Goal: Task Accomplishment & Management: Use online tool/utility

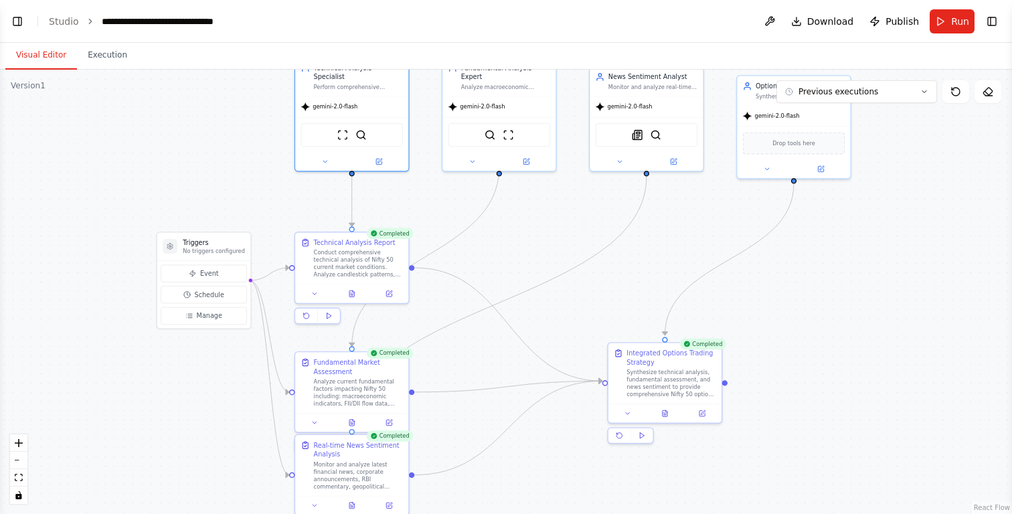
scroll to position [33, 0]
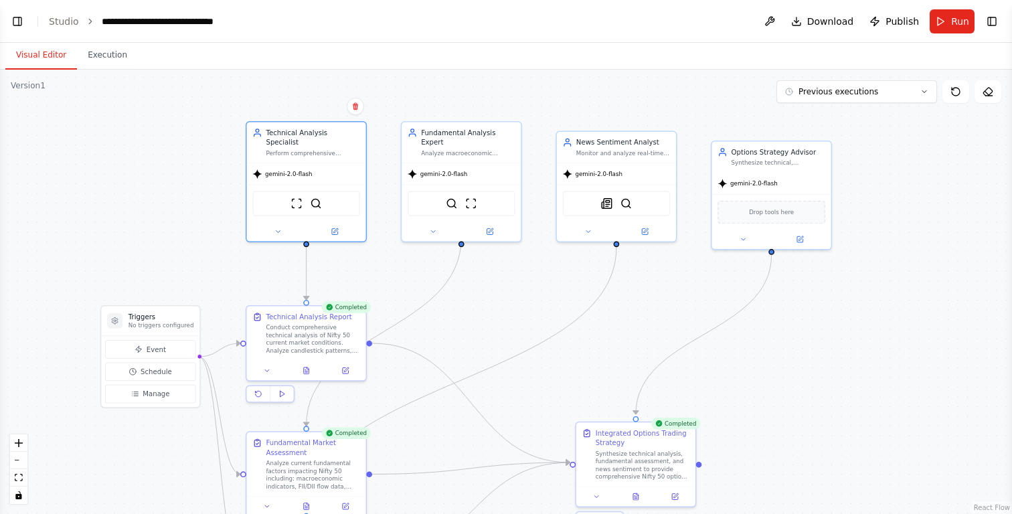
drag, startPoint x: 900, startPoint y: 191, endPoint x: 879, endPoint y: 261, distance: 72.6
click at [879, 262] on div ".deletable-edge-delete-btn { width: 20px; height: 20px; border: 0px solid #ffff…" at bounding box center [506, 292] width 1012 height 444
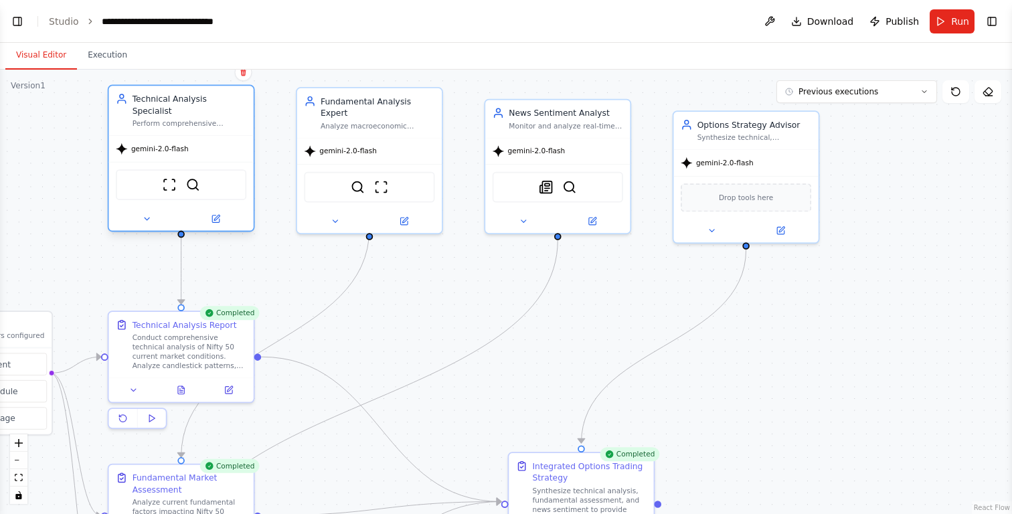
click at [224, 119] on div "Perform comprehensive technical analysis of Nifty 50 using candlestick patterns…" at bounding box center [190, 123] width 114 height 9
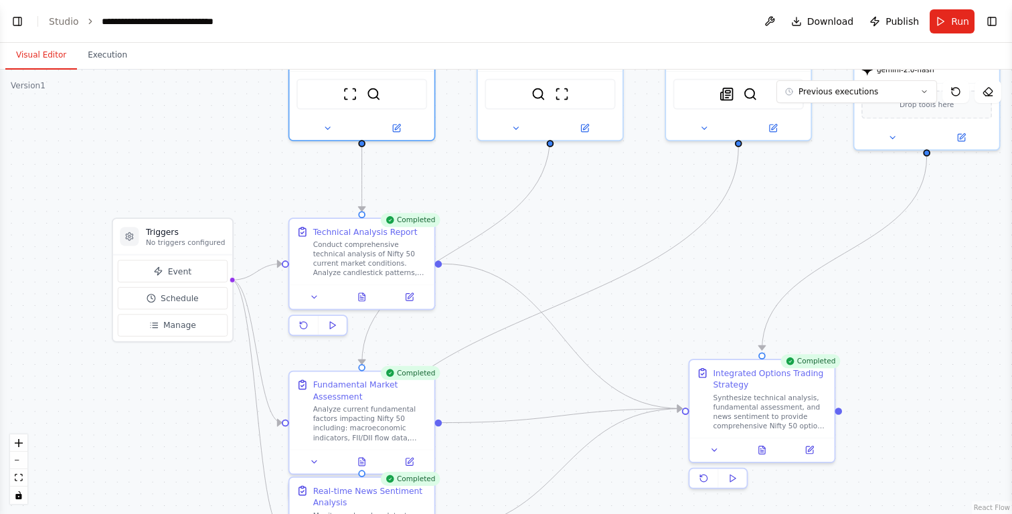
drag, startPoint x: 90, startPoint y: 301, endPoint x: 271, endPoint y: 207, distance: 203.3
click at [271, 207] on div ".deletable-edge-delete-btn { width: 20px; height: 20px; border: 0px solid #ffff…" at bounding box center [506, 292] width 1012 height 444
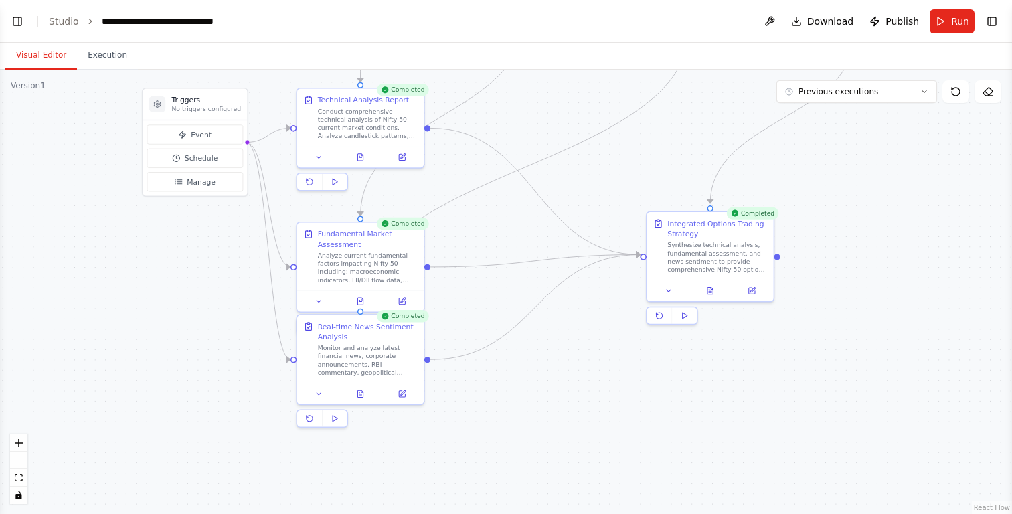
drag, startPoint x: 477, startPoint y: 380, endPoint x: 477, endPoint y: 244, distance: 136.5
click at [477, 244] on div ".deletable-edge-delete-btn { width: 20px; height: 20px; border: 0px solid #ffff…" at bounding box center [506, 292] width 1012 height 444
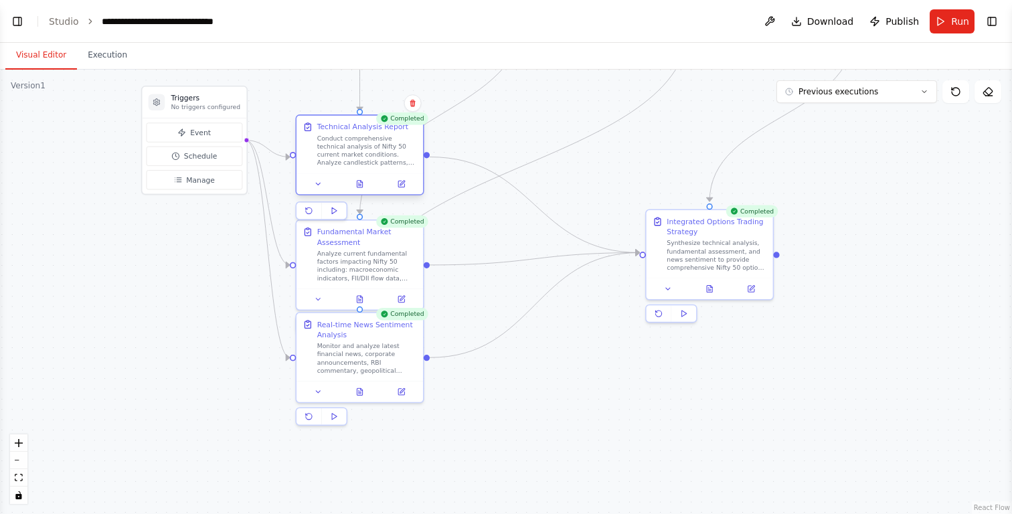
drag, startPoint x: 384, startPoint y: 131, endPoint x: 378, endPoint y: 155, distance: 24.0
click at [378, 155] on div "Conduct comprehensive technical analysis of Nifty 50 current market conditions.…" at bounding box center [367, 150] width 100 height 33
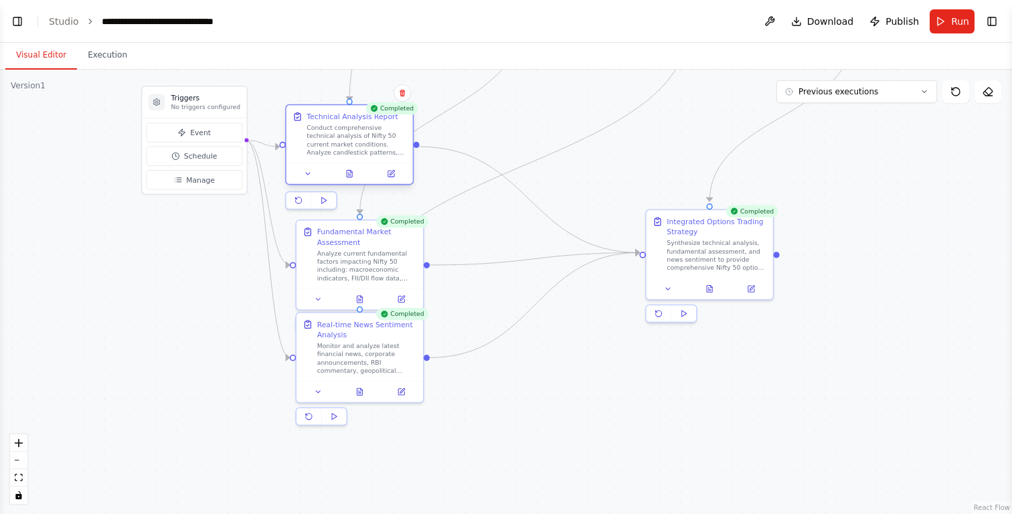
click at [377, 139] on div "Conduct comprehensive technical analysis of Nifty 50 current market conditions.…" at bounding box center [357, 140] width 100 height 33
click at [394, 179] on button at bounding box center [390, 173] width 35 height 12
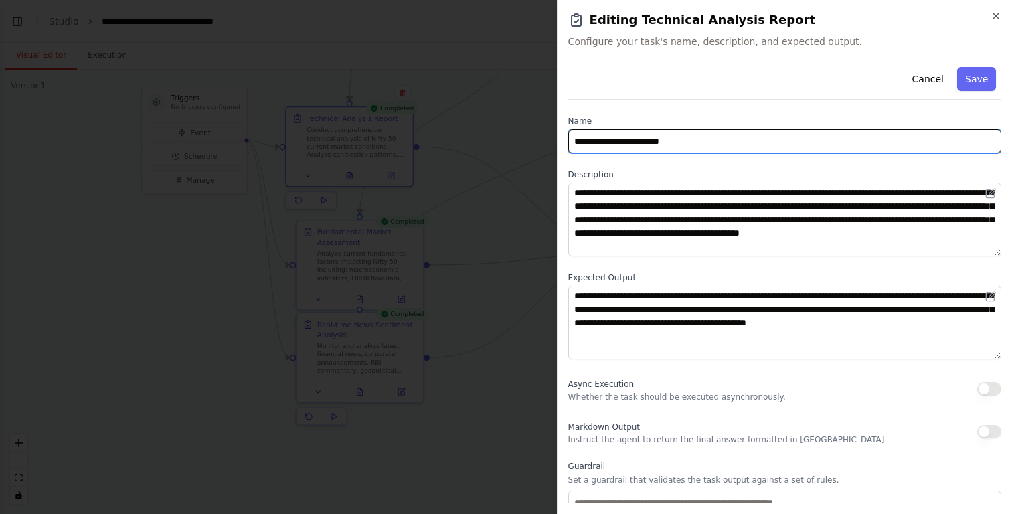
drag, startPoint x: 750, startPoint y: 141, endPoint x: 570, endPoint y: 129, distance: 180.4
click at [570, 130] on input "**********" at bounding box center [784, 141] width 433 height 24
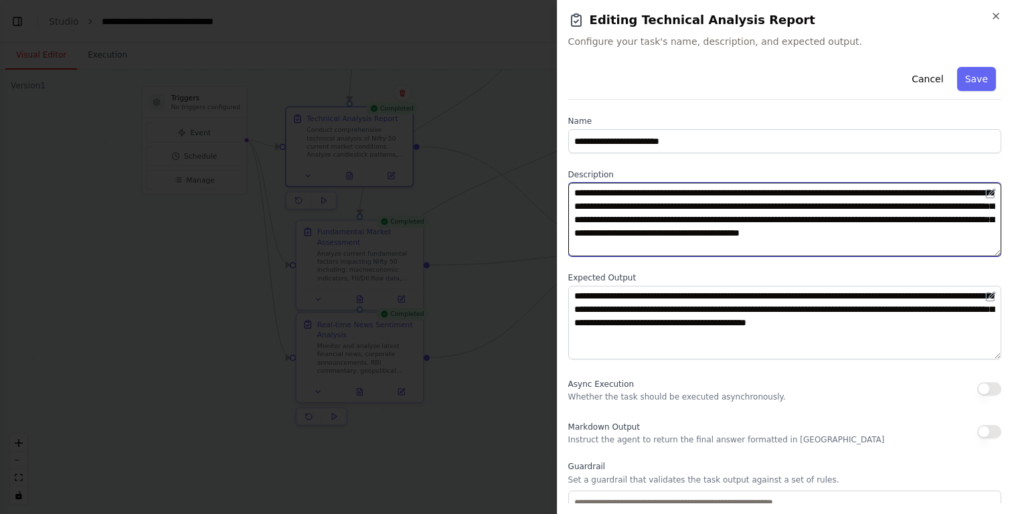
drag, startPoint x: 864, startPoint y: 252, endPoint x: 626, endPoint y: 192, distance: 245.8
click at [626, 192] on textarea "**********" at bounding box center [784, 220] width 433 height 74
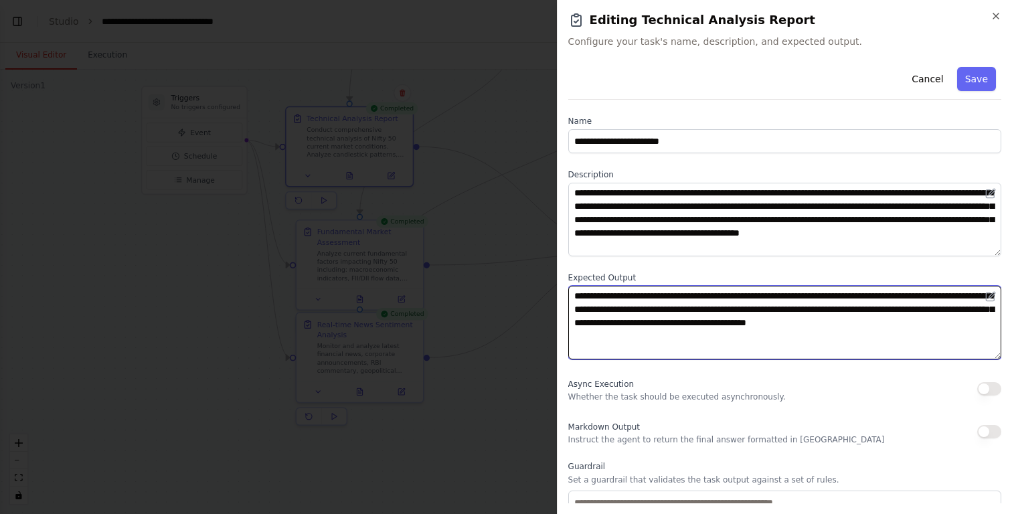
click at [646, 343] on textarea "**********" at bounding box center [784, 323] width 433 height 74
drag, startPoint x: 646, startPoint y: 343, endPoint x: 574, endPoint y: 294, distance: 86.9
click at [574, 295] on textarea "**********" at bounding box center [784, 323] width 433 height 74
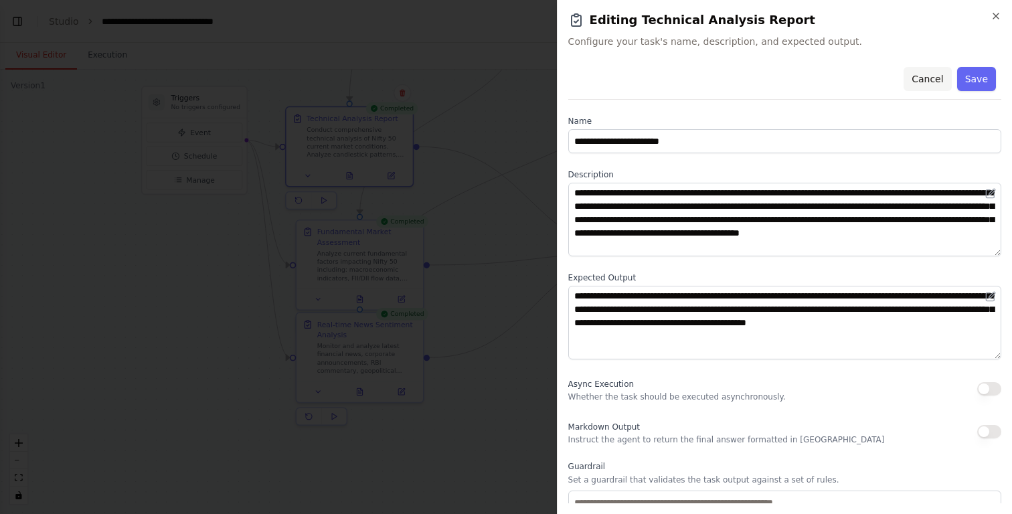
click at [924, 76] on button "Cancel" at bounding box center [928, 79] width 48 height 24
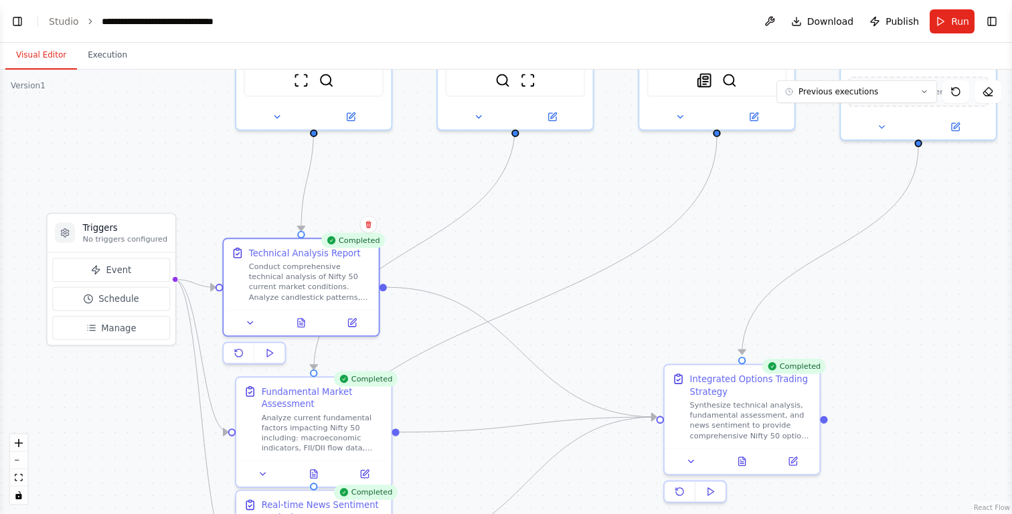
drag, startPoint x: 534, startPoint y: 108, endPoint x: 533, endPoint y: 348, distance: 239.6
click at [536, 349] on div ".deletable-edge-delete-btn { width: 20px; height: 20px; border: 0px solid #ffff…" at bounding box center [506, 292] width 1012 height 444
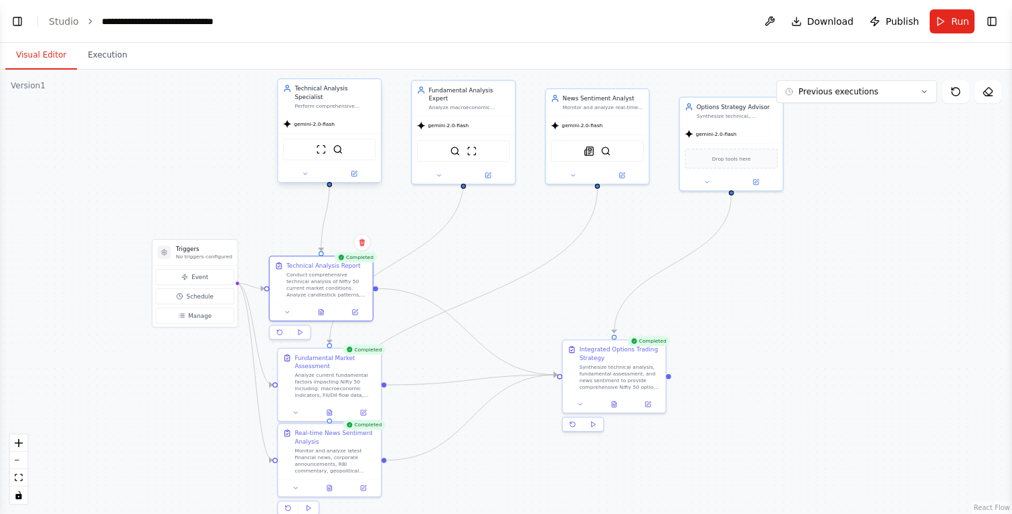
click at [357, 92] on div "Technical Analysis Specialist" at bounding box center [334, 92] width 81 height 17
click at [358, 169] on button at bounding box center [355, 174] width 48 height 10
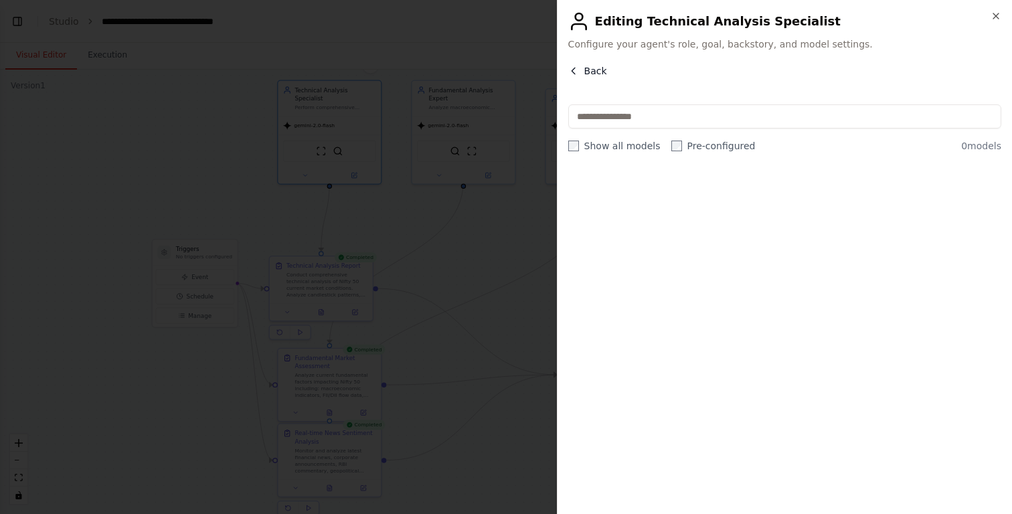
click at [594, 69] on span "Back" at bounding box center [595, 70] width 23 height 13
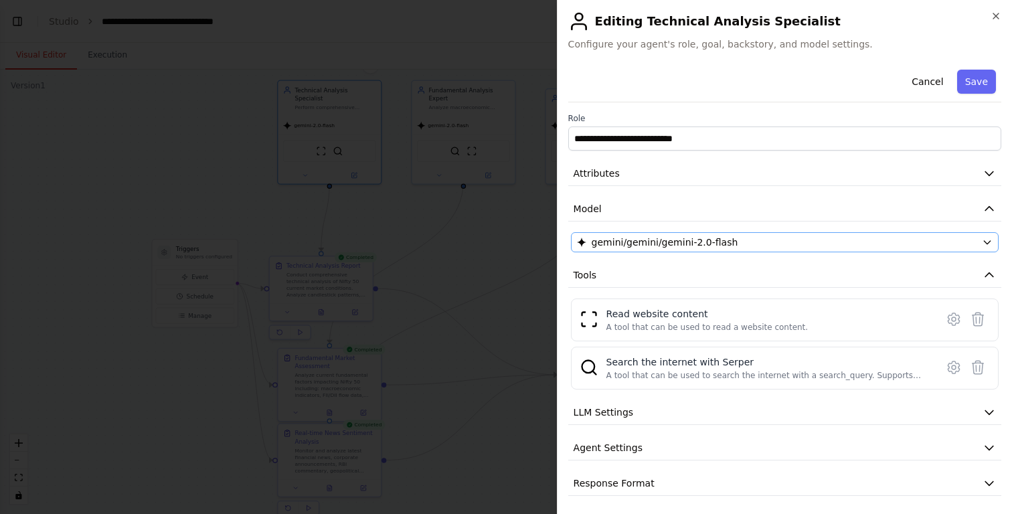
click at [645, 247] on span "gemini/gemini/gemini-2.0-flash" at bounding box center [665, 242] width 147 height 13
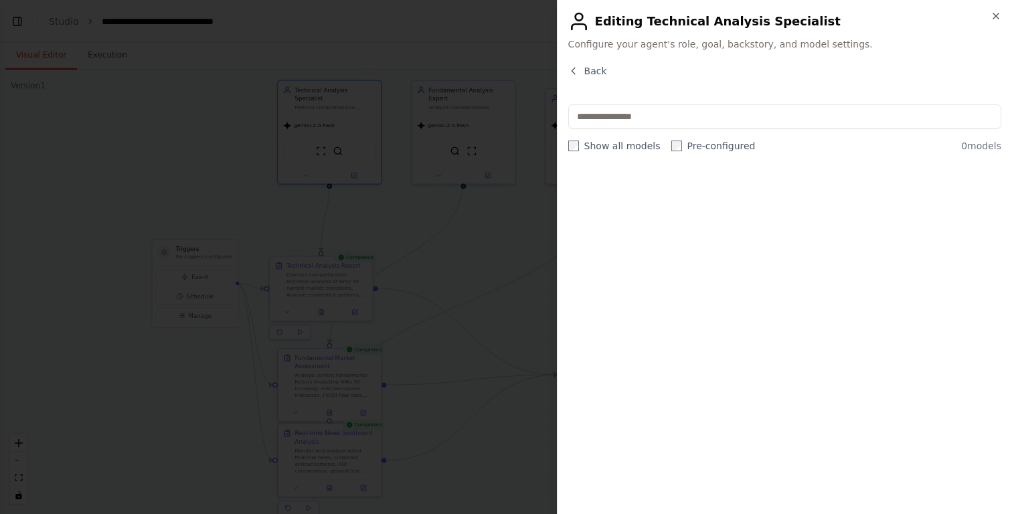
click at [592, 78] on div "Back" at bounding box center [784, 76] width 433 height 24
click at [590, 68] on span "Back" at bounding box center [595, 70] width 23 height 13
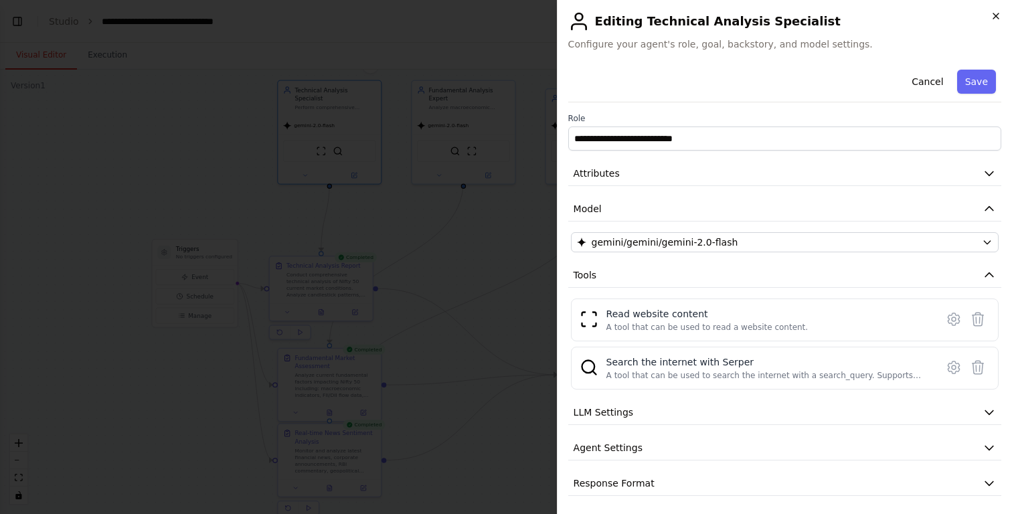
click at [999, 17] on icon "button" at bounding box center [996, 16] width 11 height 11
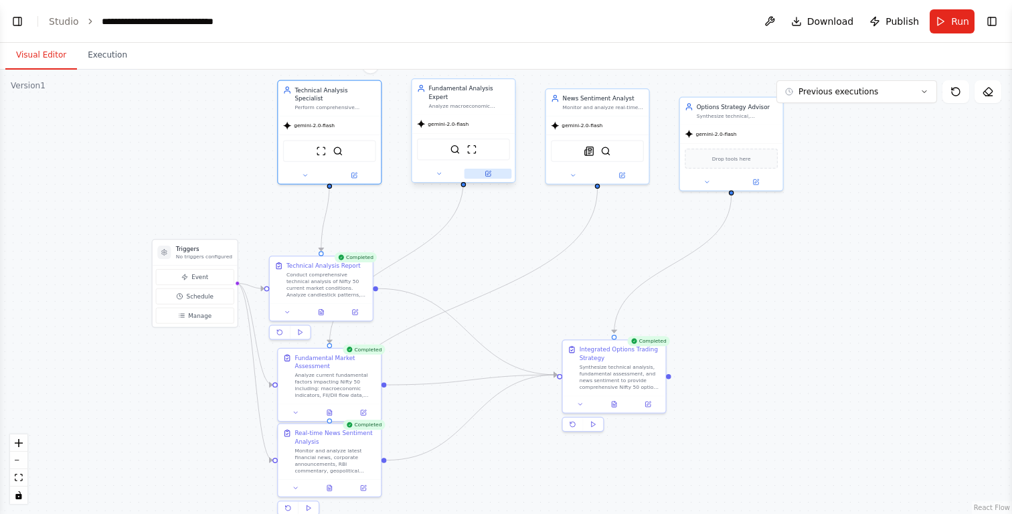
click at [495, 169] on button at bounding box center [488, 174] width 48 height 10
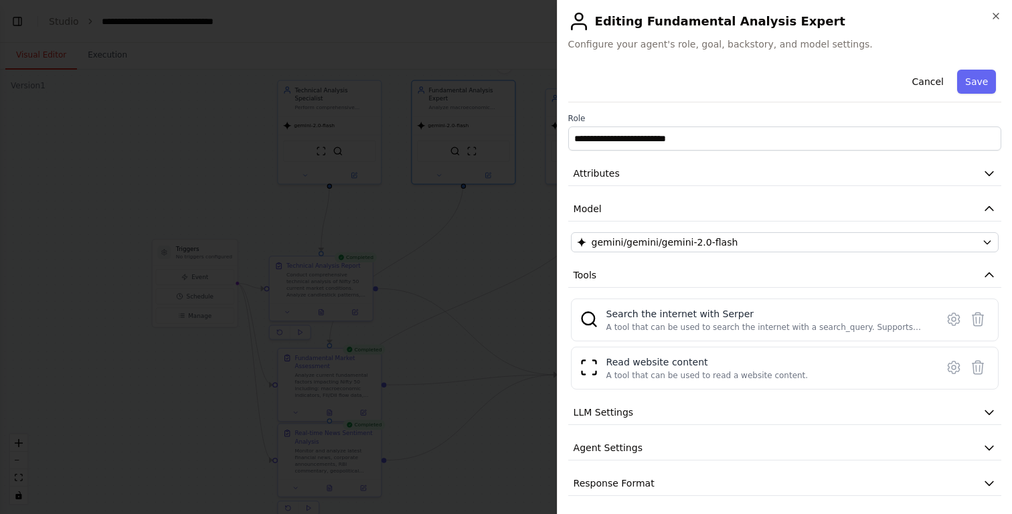
click at [655, 242] on span "gemini/gemini/gemini-2.0-flash" at bounding box center [665, 242] width 147 height 13
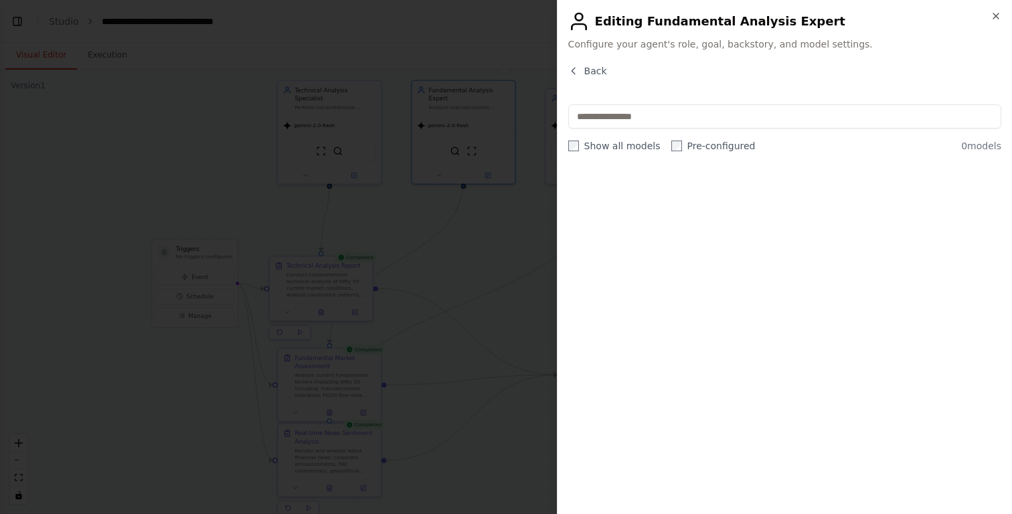
click at [572, 140] on label "Show all models" at bounding box center [614, 145] width 92 height 13
click at [573, 60] on div "Close Editing Fundamental Analysis Expert Configure your agent's role, goal, ba…" at bounding box center [784, 257] width 455 height 514
click at [592, 79] on div "Back" at bounding box center [784, 76] width 433 height 24
click at [592, 78] on div "Back" at bounding box center [784, 76] width 433 height 24
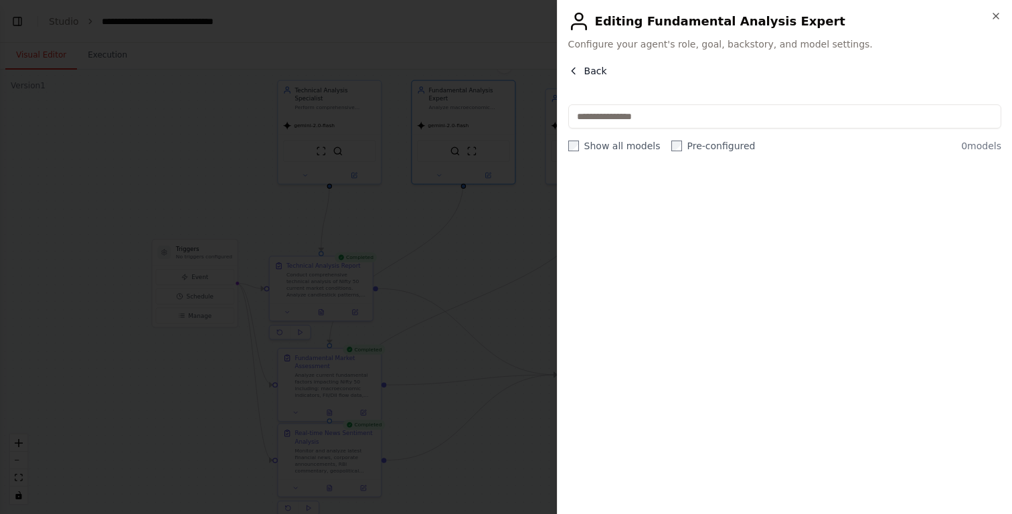
click at [578, 70] on icon "button" at bounding box center [573, 71] width 11 height 11
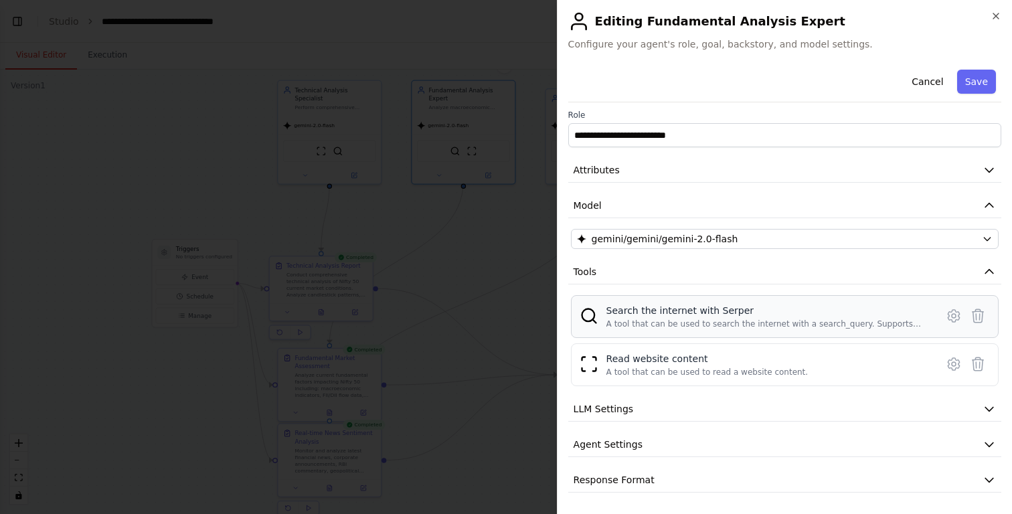
scroll to position [0, 0]
click at [710, 412] on button "LLM Settings" at bounding box center [784, 409] width 433 height 25
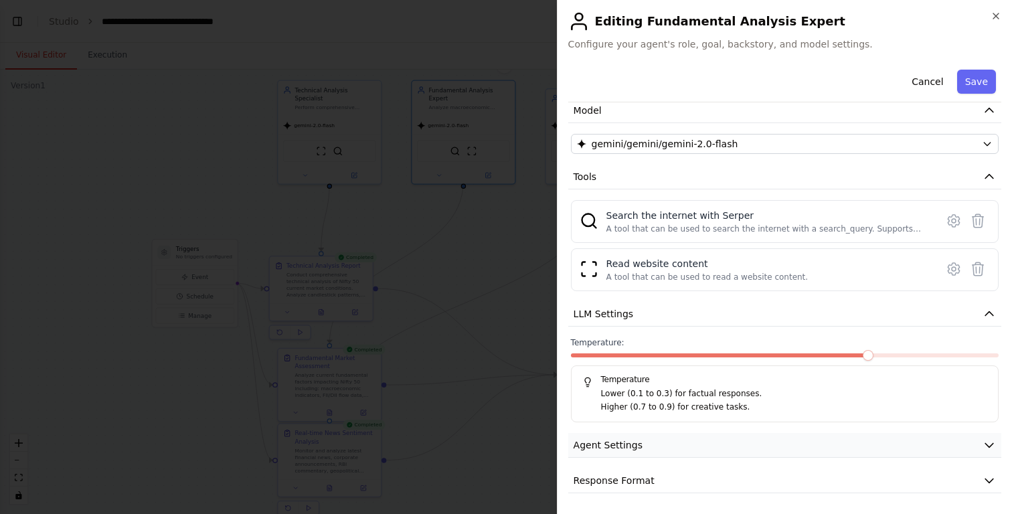
click at [620, 453] on button "Agent Settings" at bounding box center [784, 445] width 433 height 25
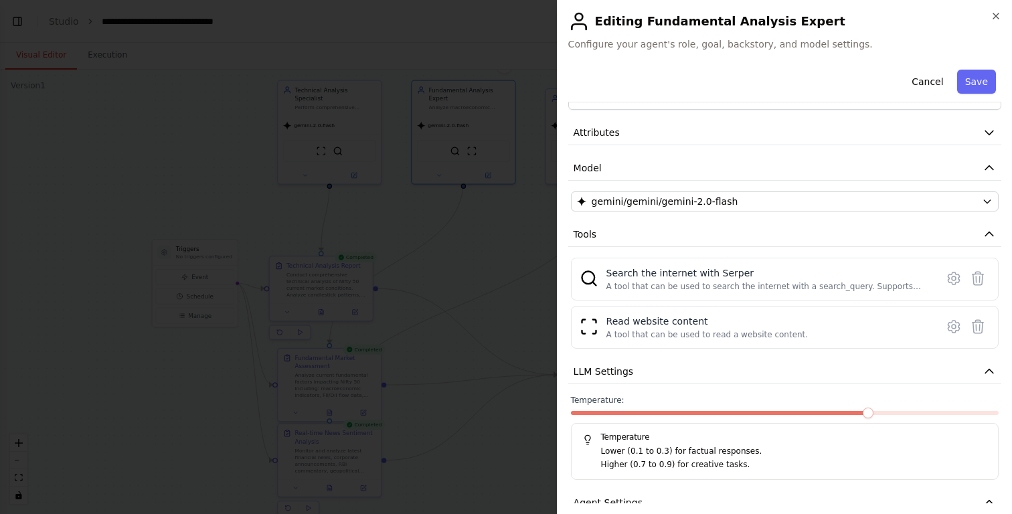
scroll to position [34, 0]
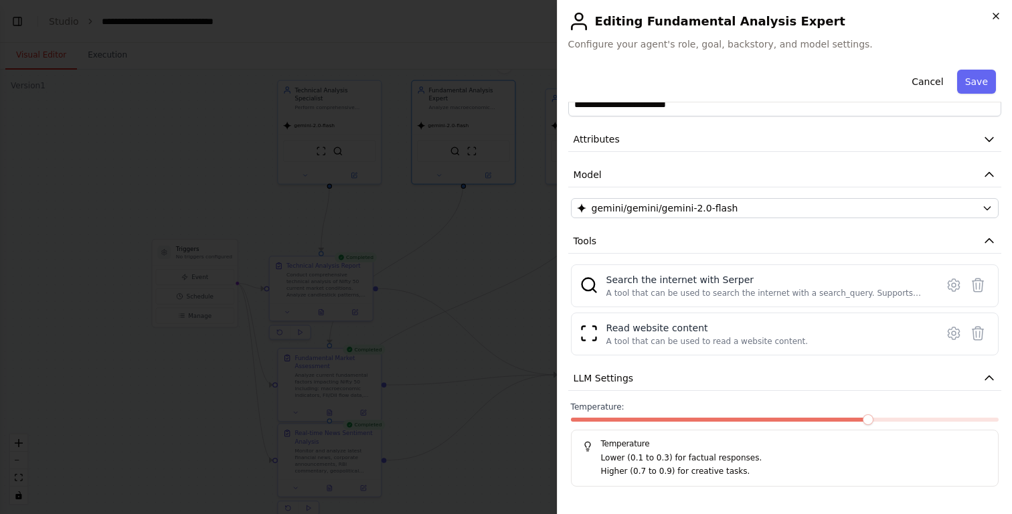
click at [992, 17] on icon "button" at bounding box center [996, 16] width 11 height 11
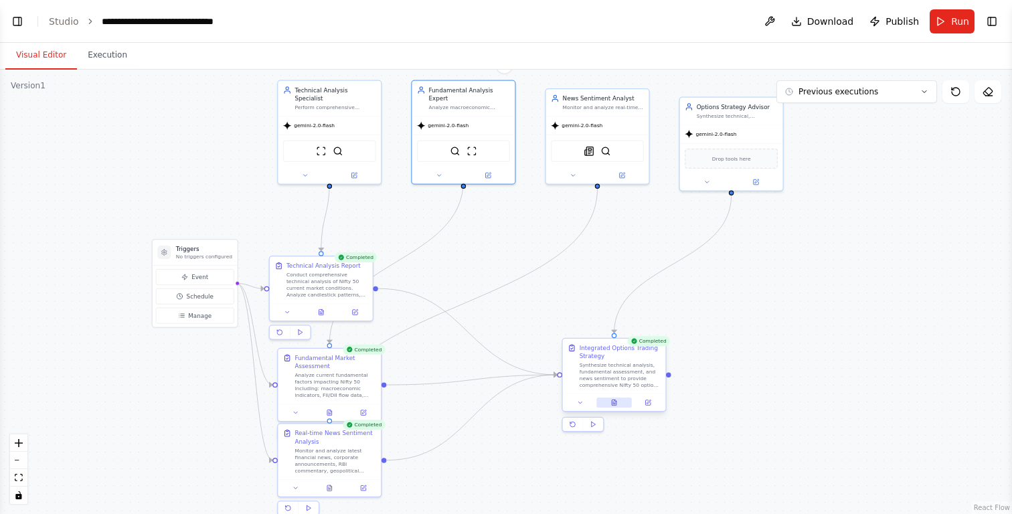
click at [617, 403] on icon at bounding box center [614, 403] width 7 height 7
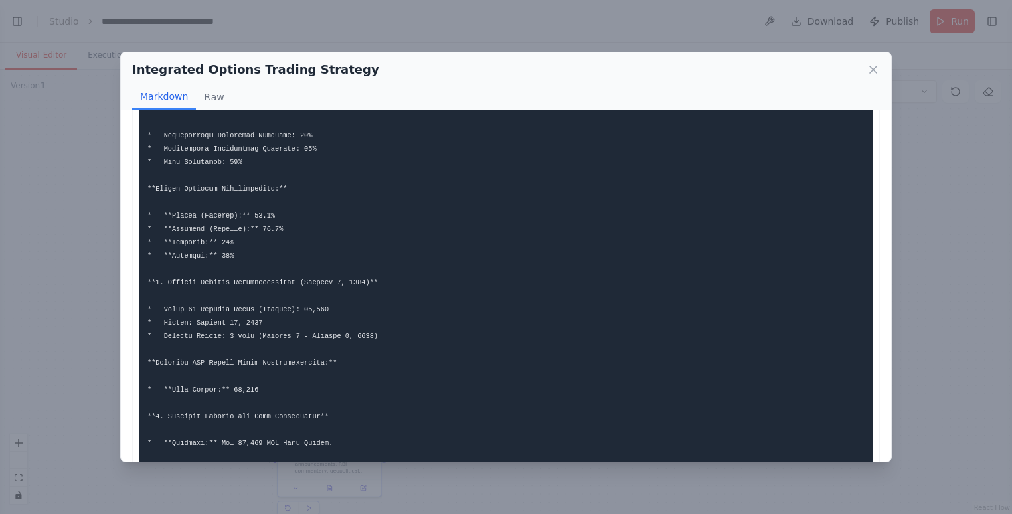
scroll to position [220, 0]
click at [873, 72] on icon at bounding box center [873, 69] width 13 height 13
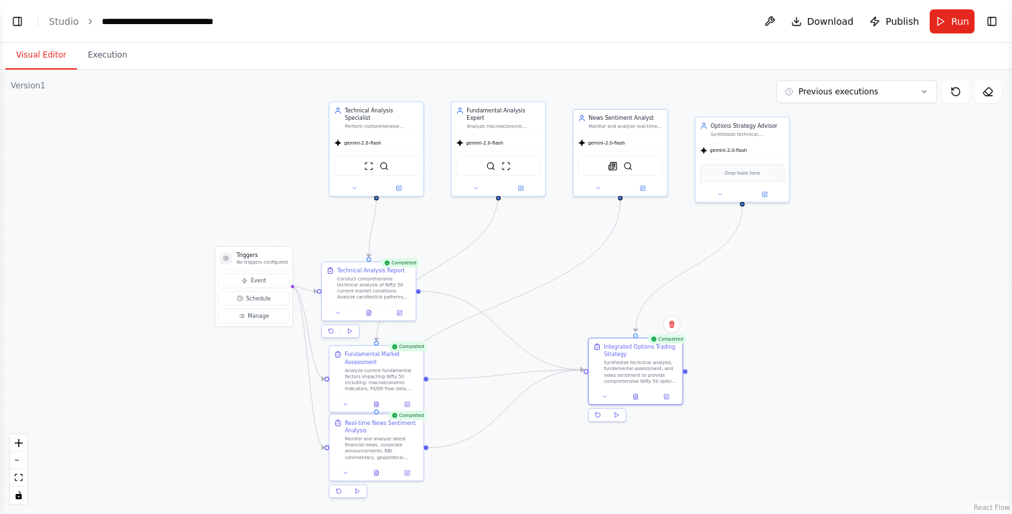
click at [839, 377] on div ".deletable-edge-delete-btn { width: 20px; height: 20px; border: 0px solid #ffff…" at bounding box center [506, 292] width 1012 height 444
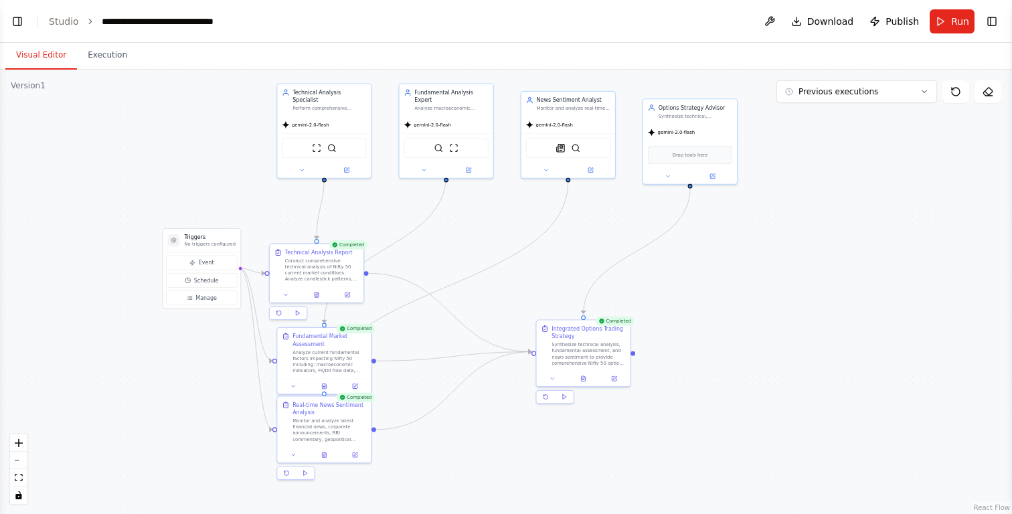
drag, startPoint x: 871, startPoint y: 386, endPoint x: 817, endPoint y: 363, distance: 58.4
click at [817, 364] on div ".deletable-edge-delete-btn { width: 20px; height: 20px; border: 0px solid #ffff…" at bounding box center [506, 292] width 1012 height 444
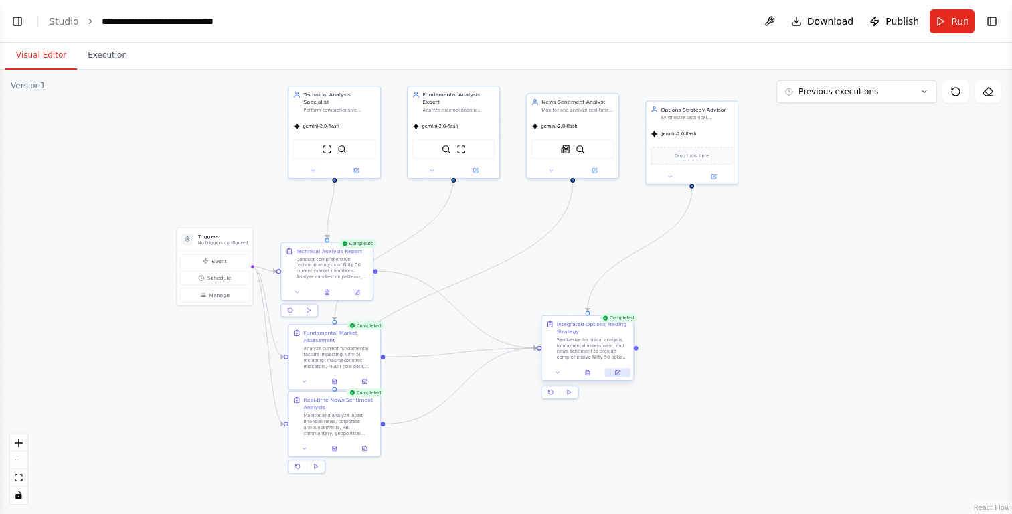
click at [620, 372] on icon at bounding box center [617, 372] width 6 height 6
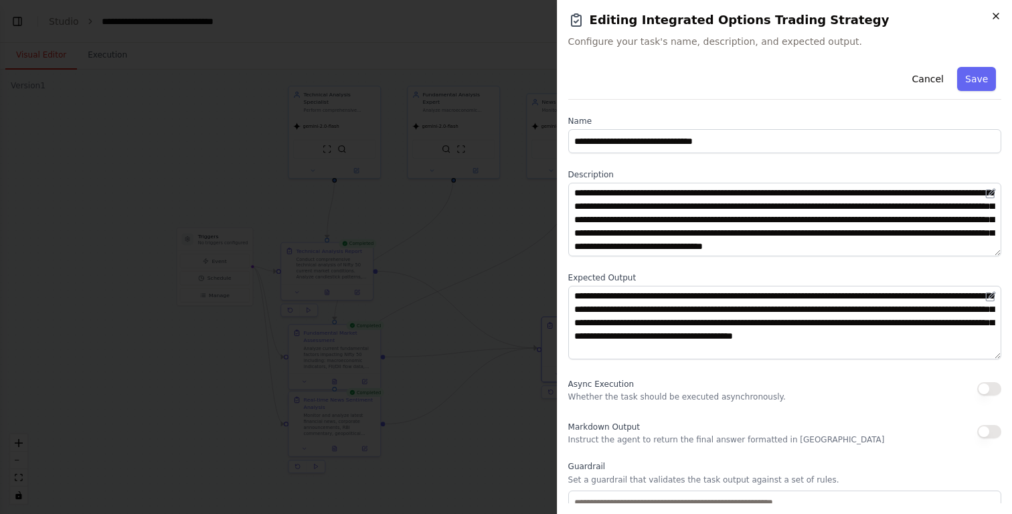
click at [996, 14] on icon "button" at bounding box center [996, 16] width 11 height 11
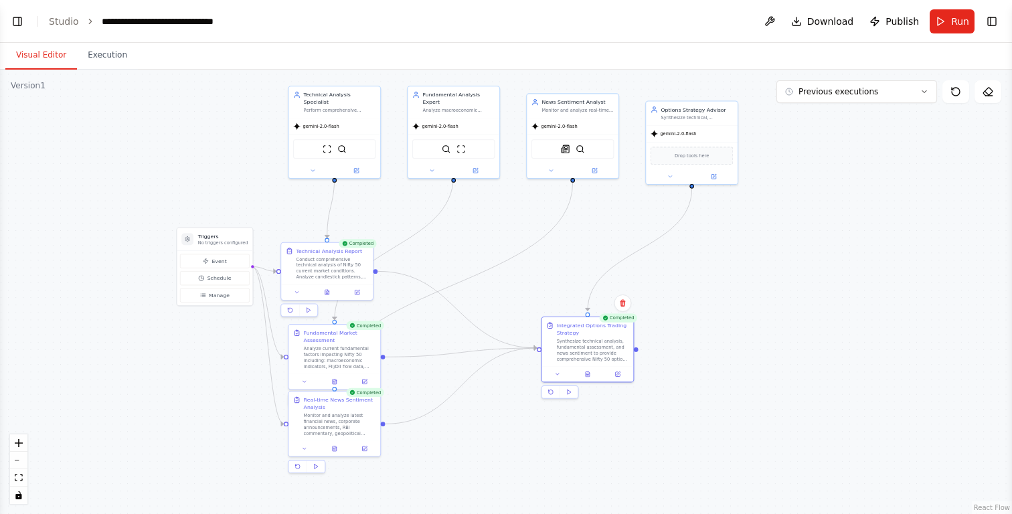
click at [863, 266] on div ".deletable-edge-delete-btn { width: 20px; height: 20px; border: 0px solid #ffff…" at bounding box center [506, 292] width 1012 height 444
